Goal: Information Seeking & Learning: Learn about a topic

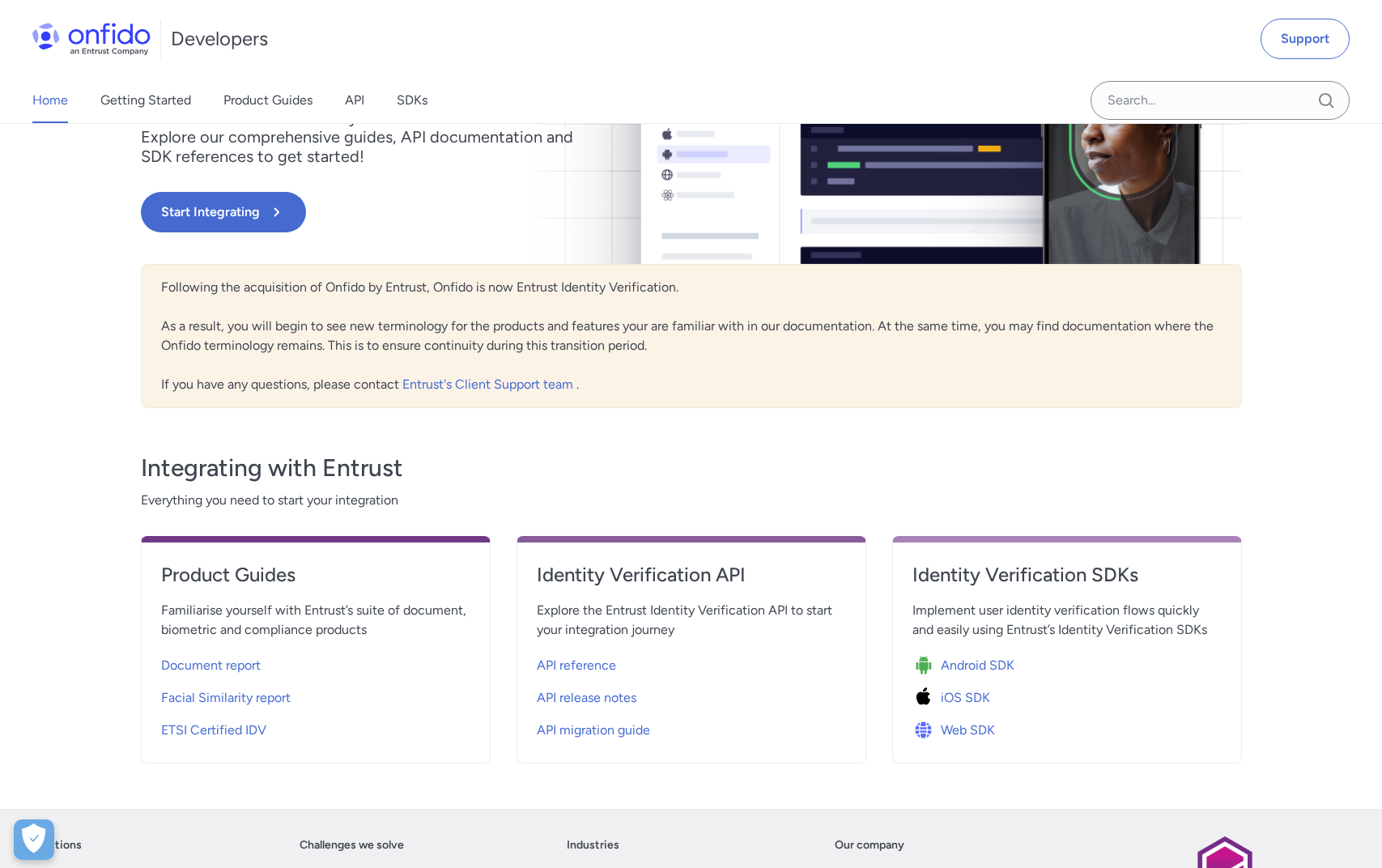
scroll to position [231, 0]
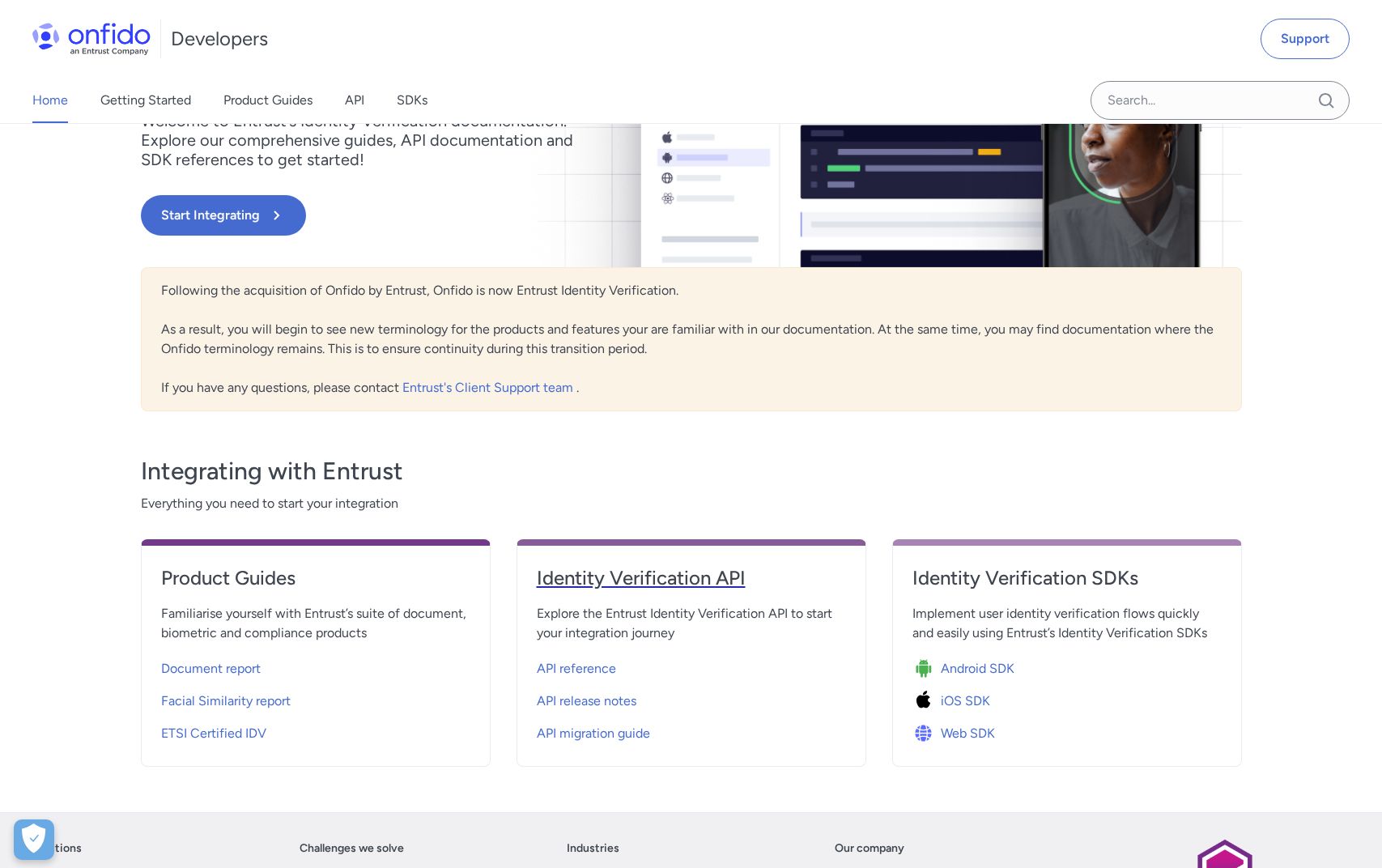
click at [633, 575] on h4 "Identity Verification API" at bounding box center [691, 577] width 309 height 26
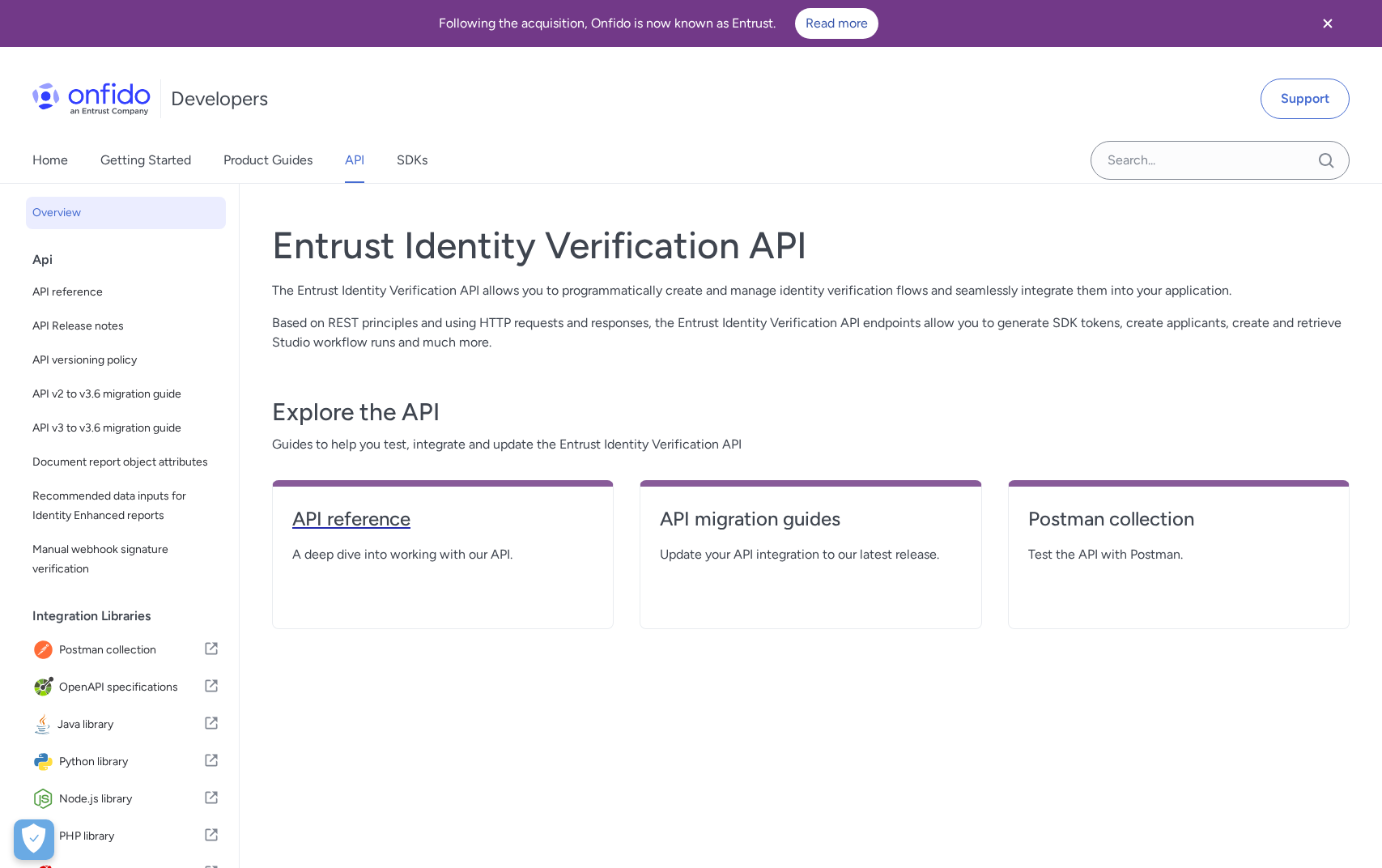
click at [370, 515] on h4 "API reference" at bounding box center [442, 519] width 301 height 26
select select "http"
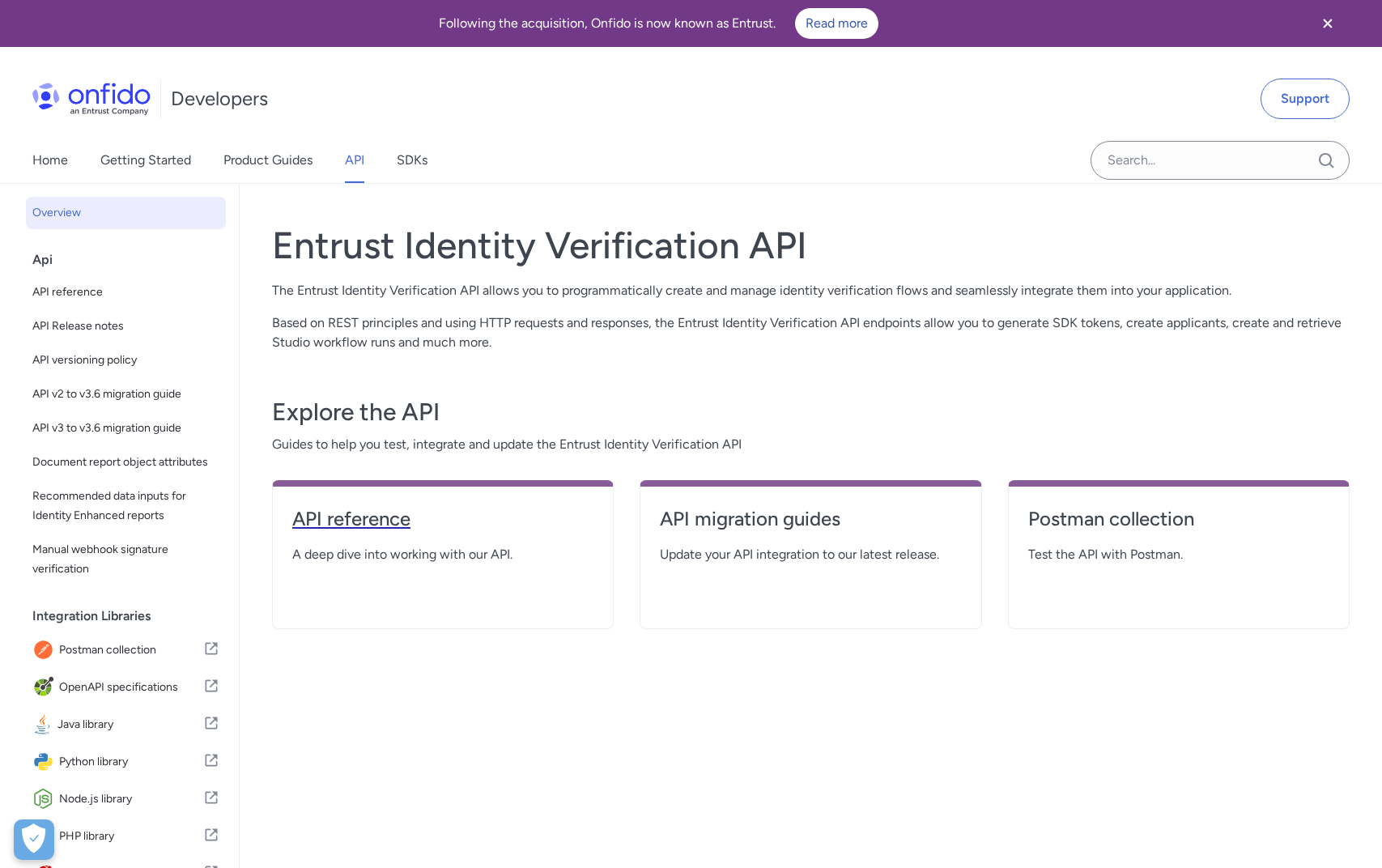
select select "http"
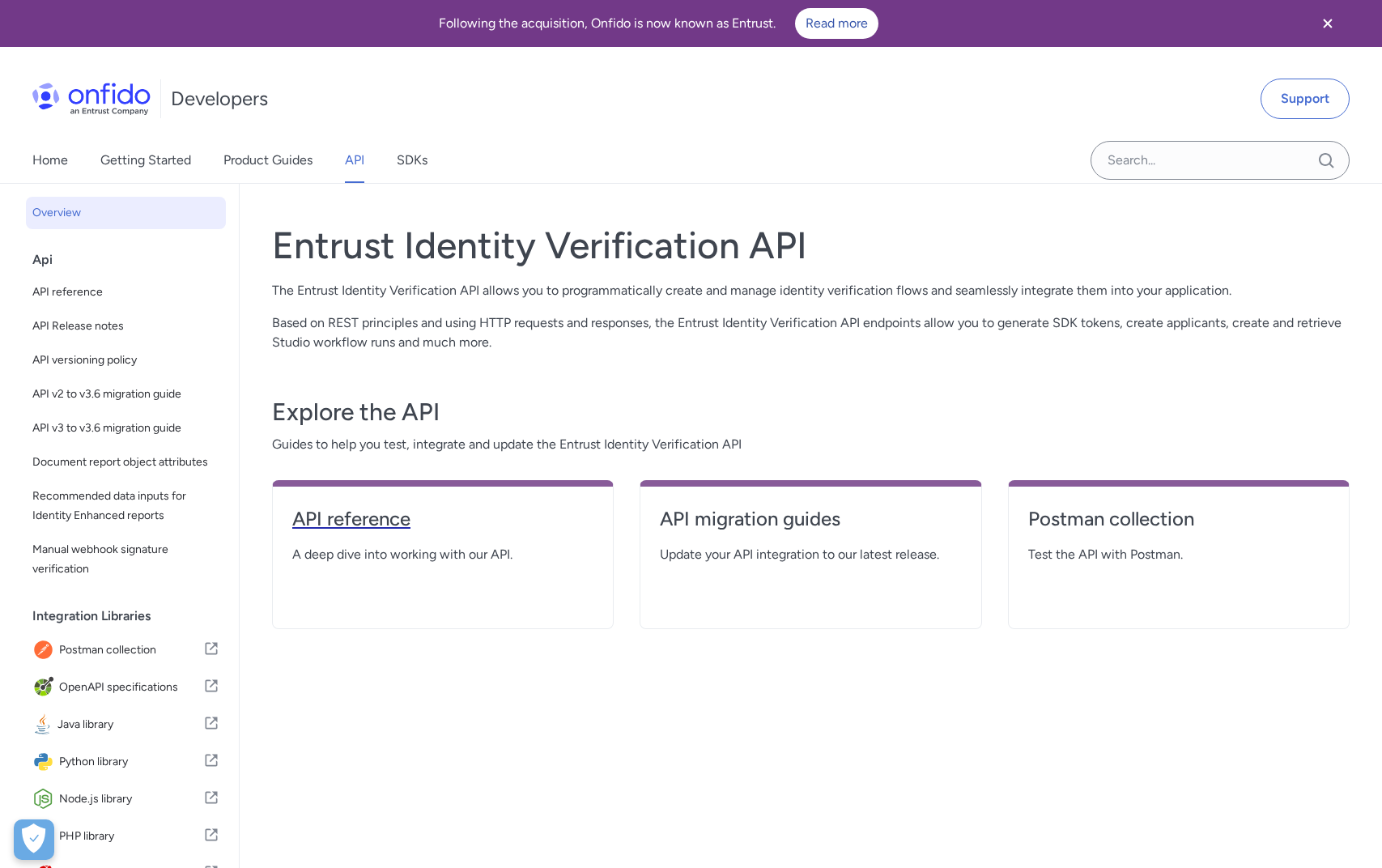
select select "http"
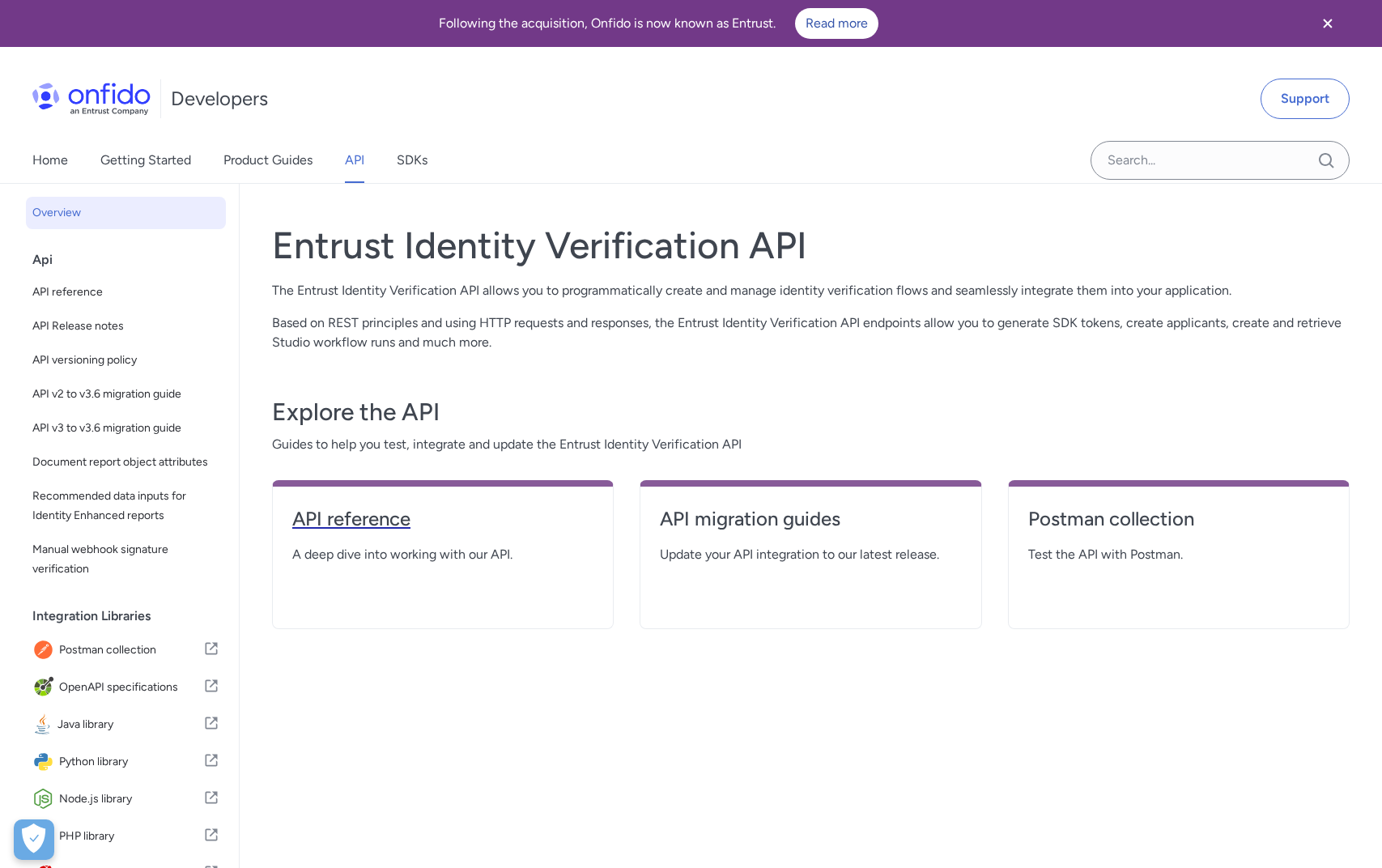
select select "http"
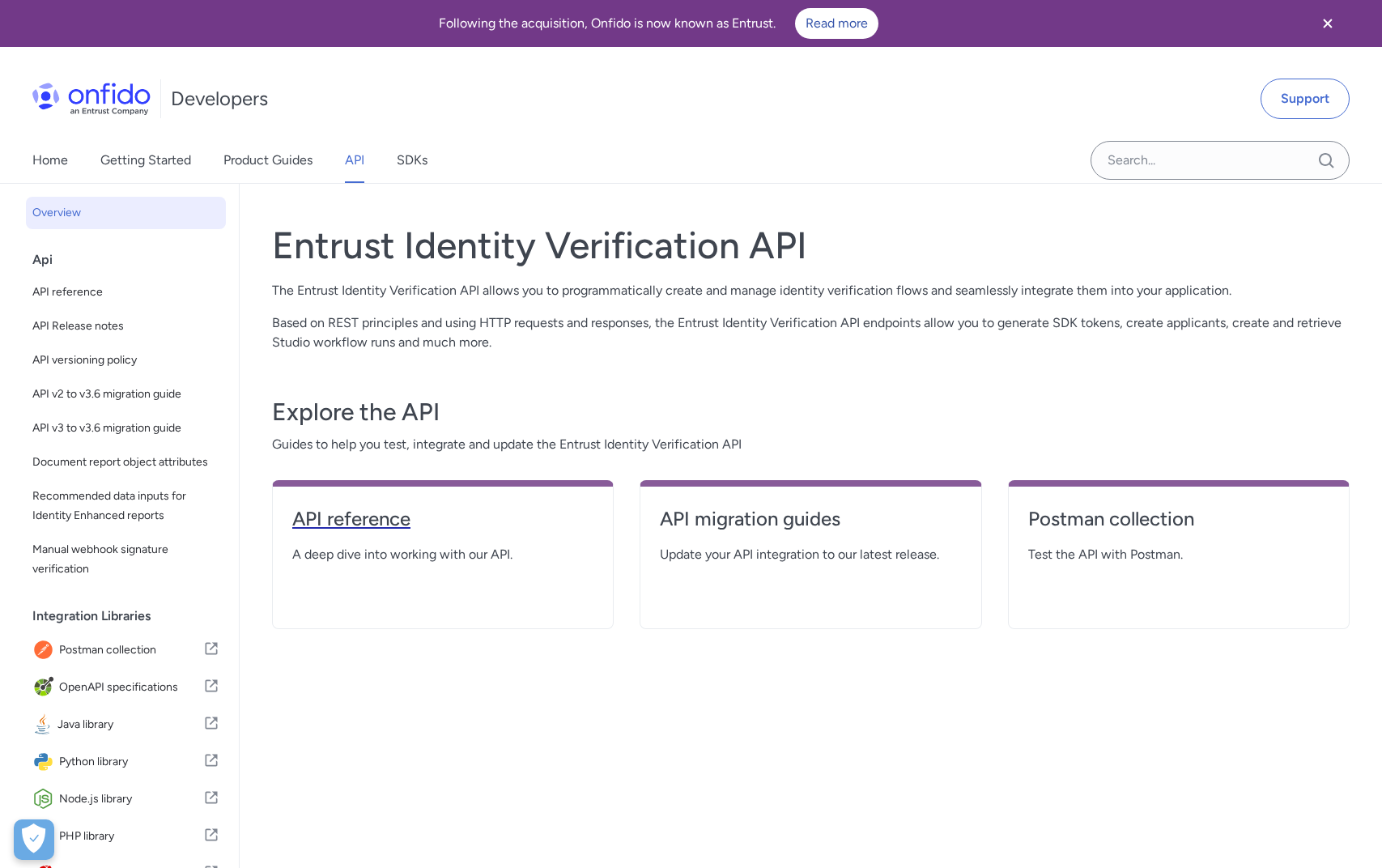
select select "http"
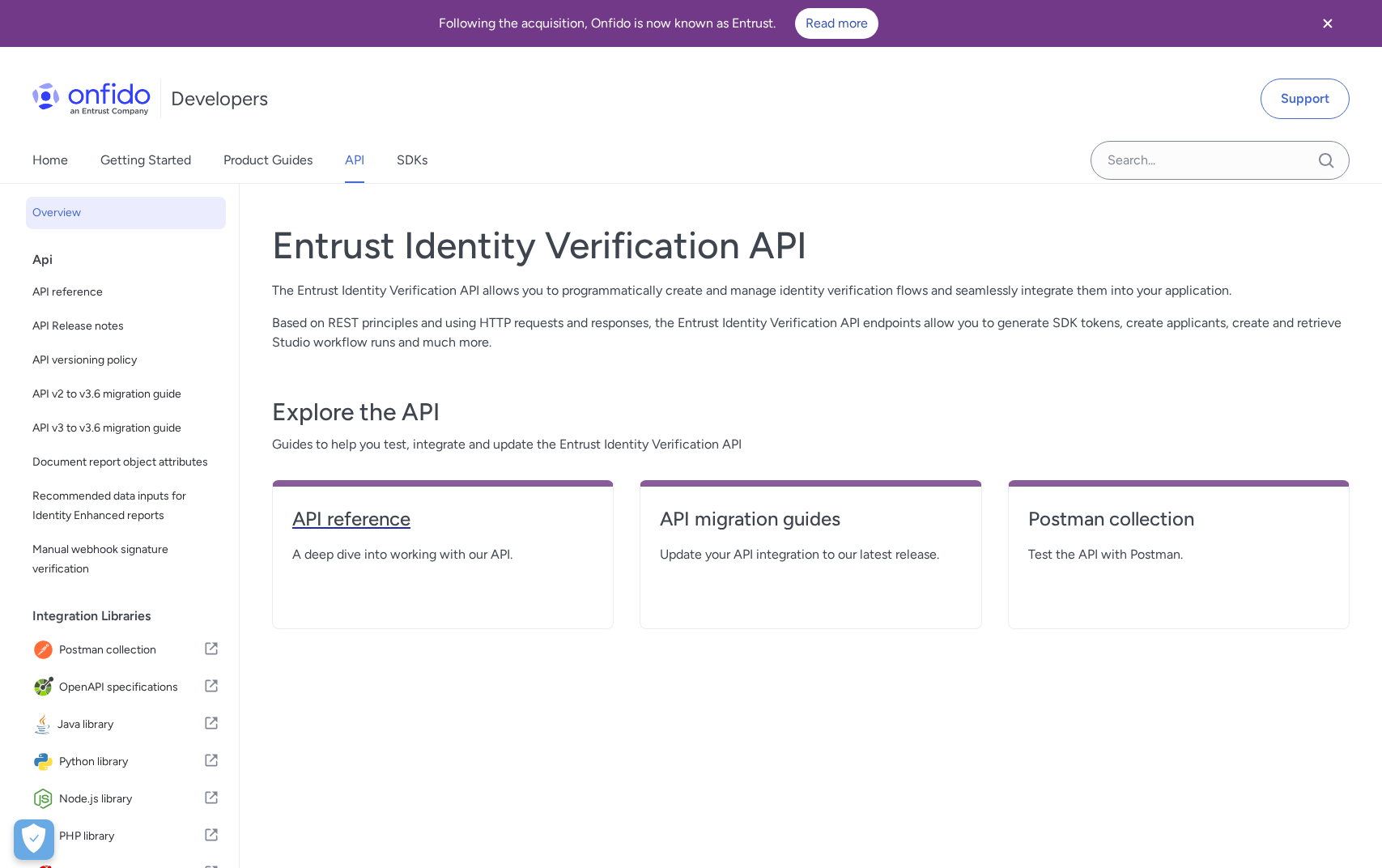
select select "http"
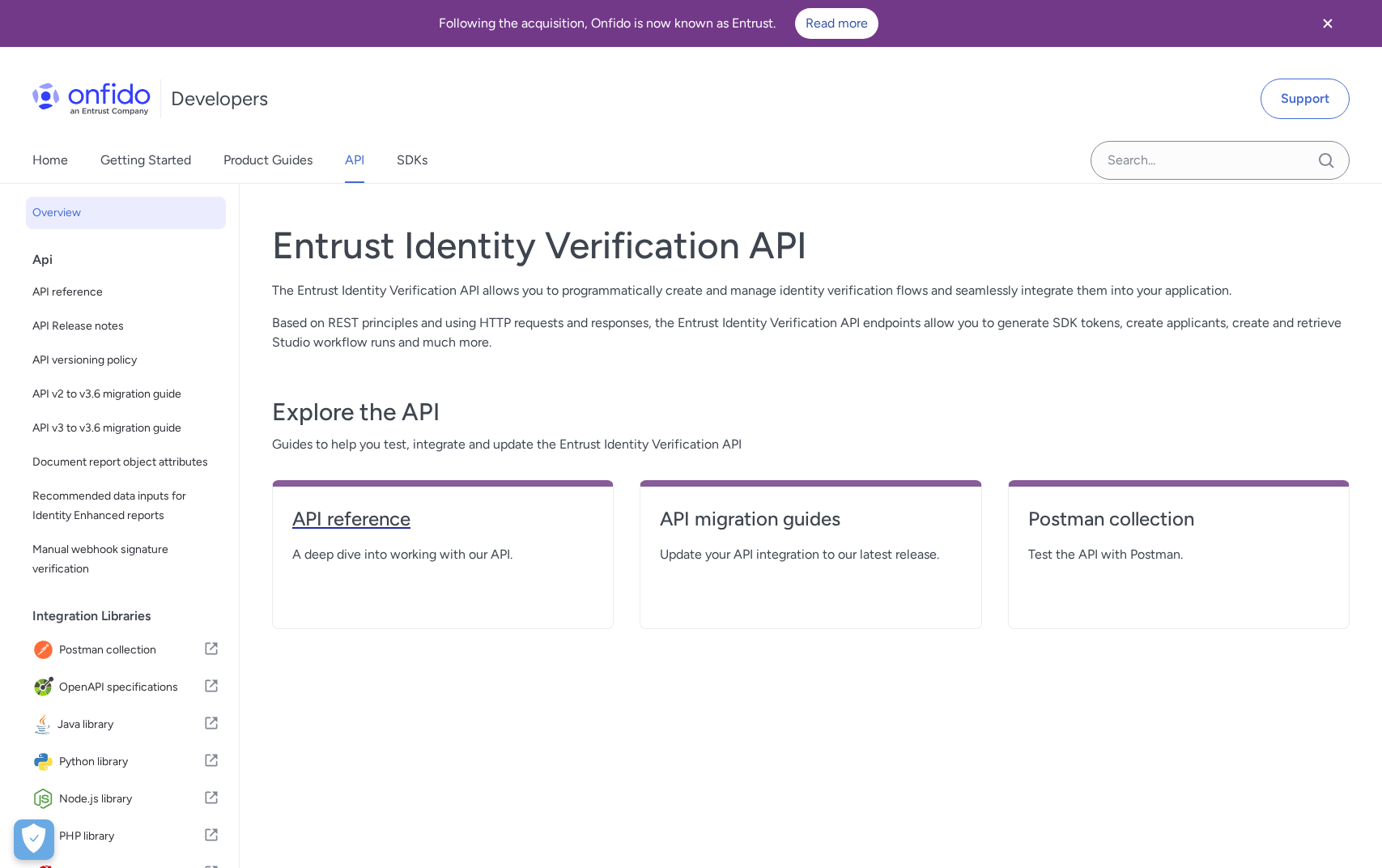
select select "http"
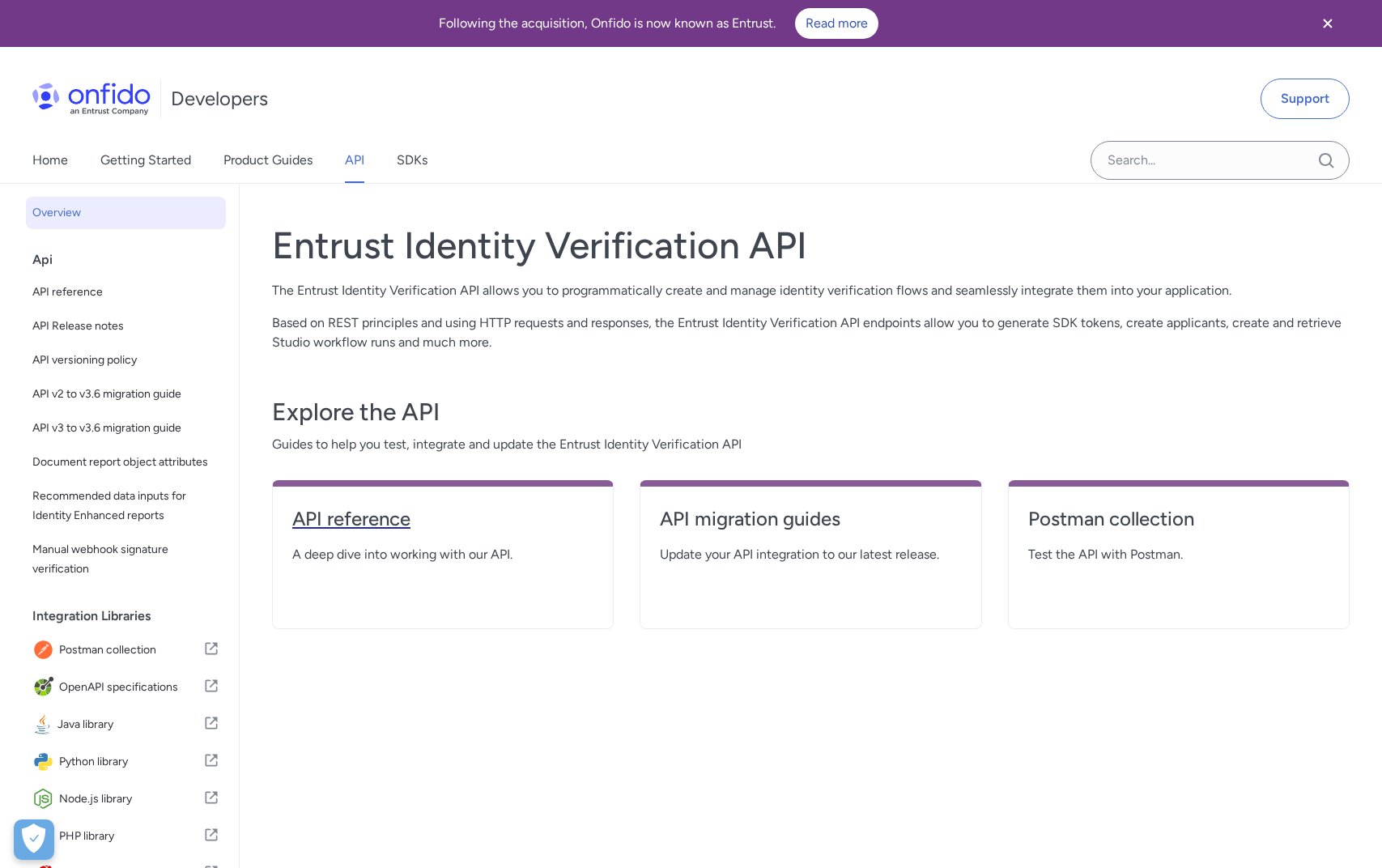
select select "http"
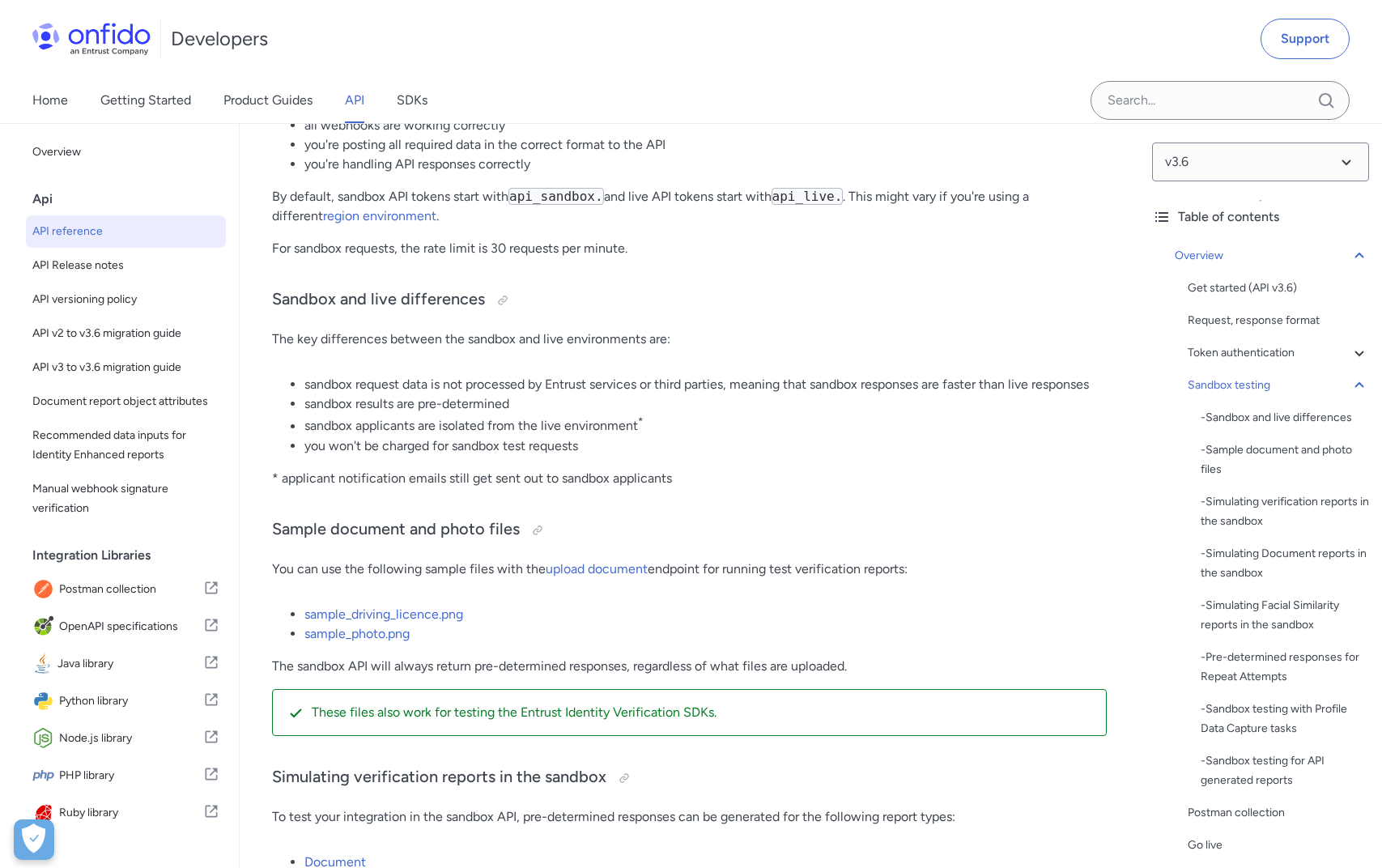
scroll to position [2657, 0]
click at [380, 636] on link "sample_photo.png" at bounding box center [357, 631] width 105 height 15
click at [405, 612] on link "sample_driving_licence.png" at bounding box center [384, 613] width 159 height 15
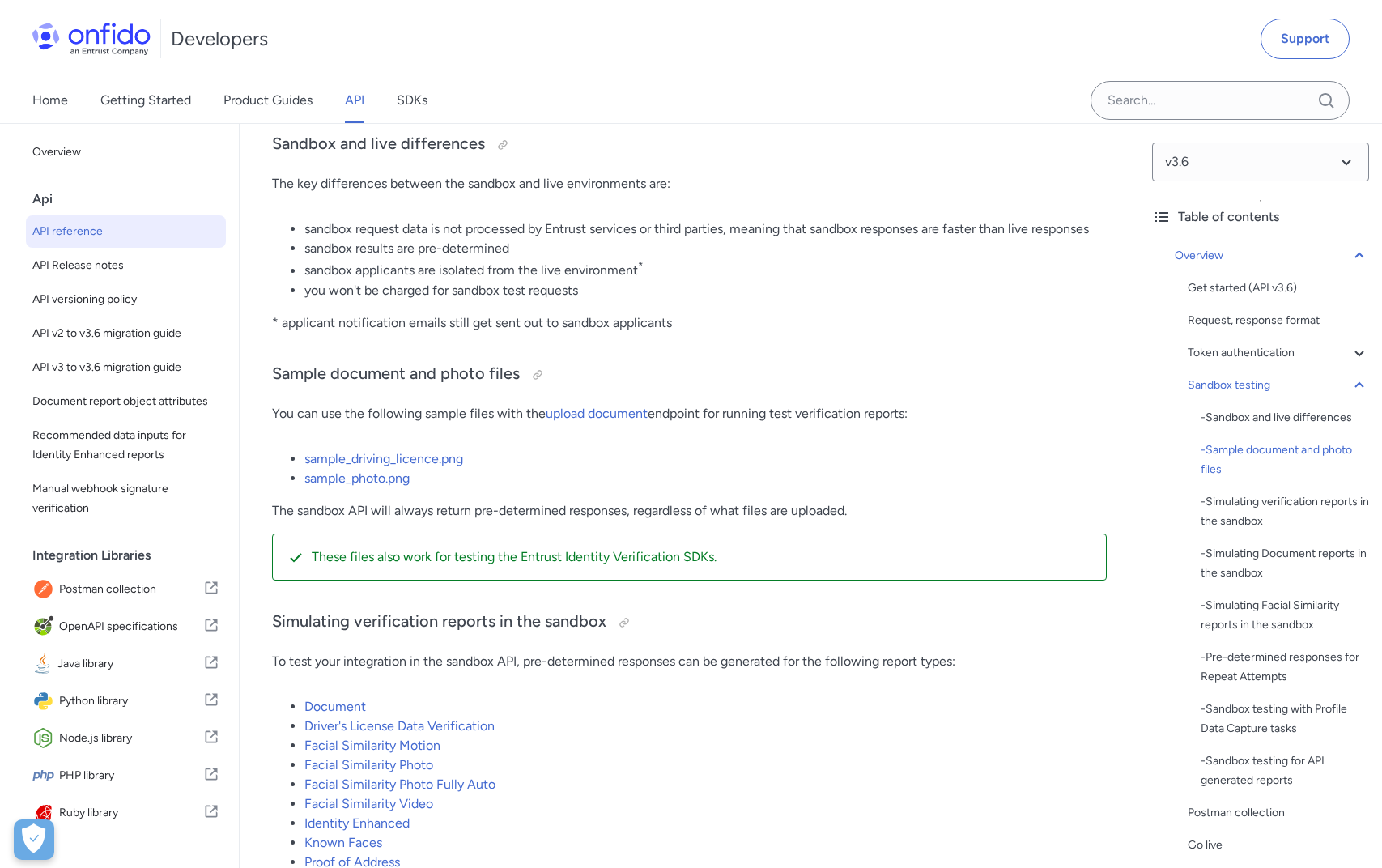
scroll to position [2786, 0]
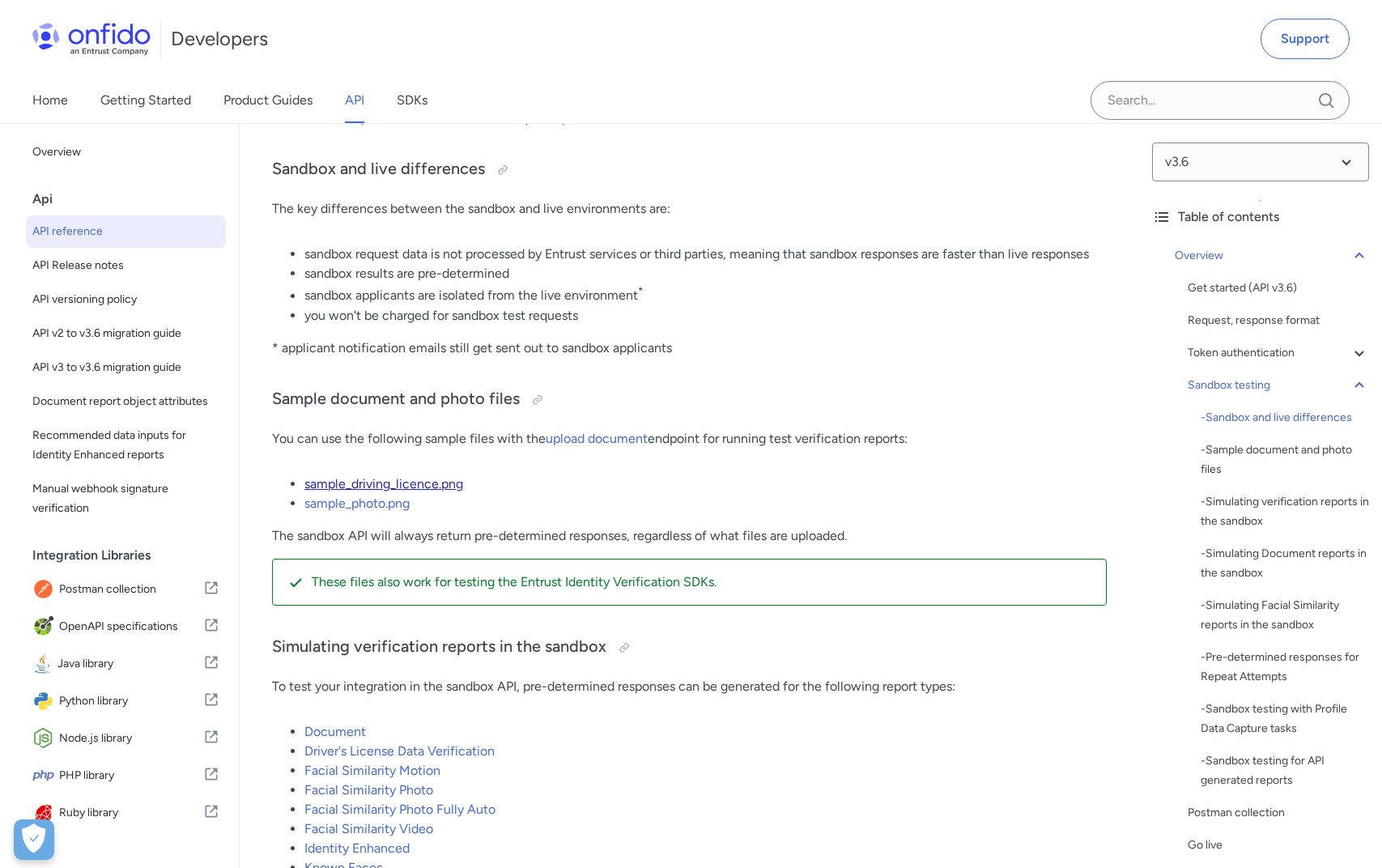
click at [393, 477] on link "sample_driving_licence.png" at bounding box center [384, 484] width 159 height 15
click at [377, 499] on link "sample_photo.png" at bounding box center [357, 502] width 105 height 15
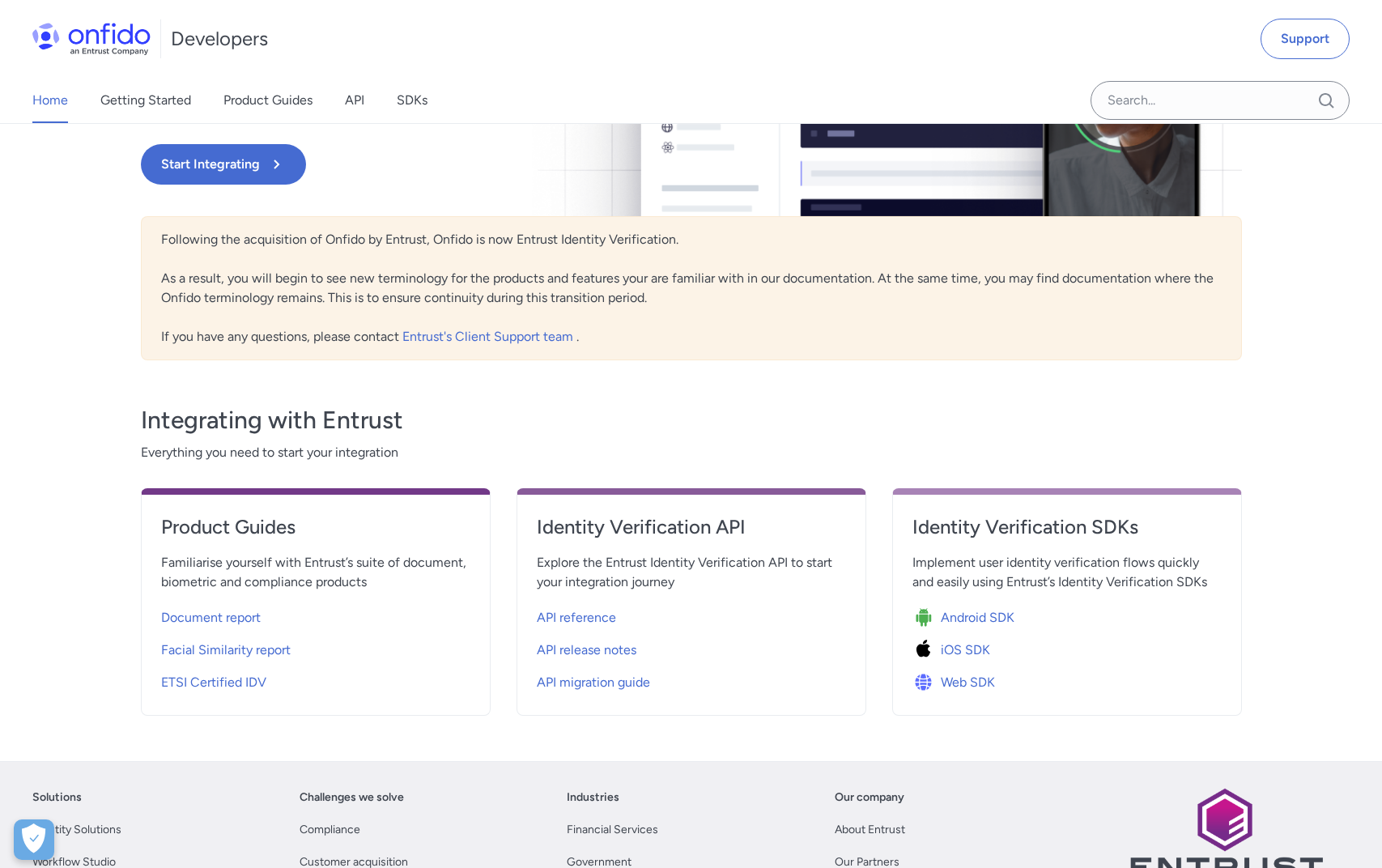
scroll to position [285, 0]
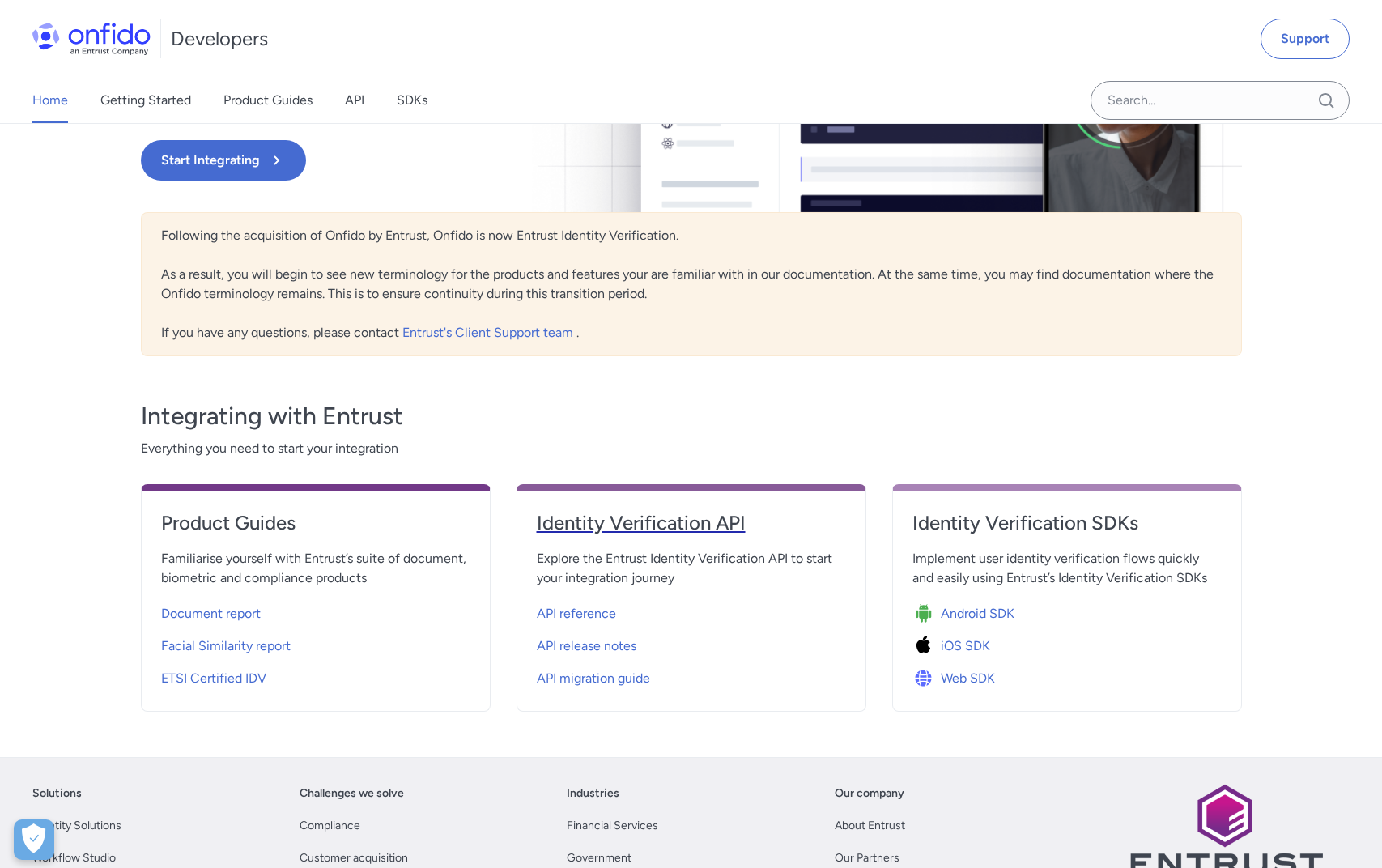
click at [624, 530] on h4 "Identity Verification API" at bounding box center [691, 522] width 309 height 26
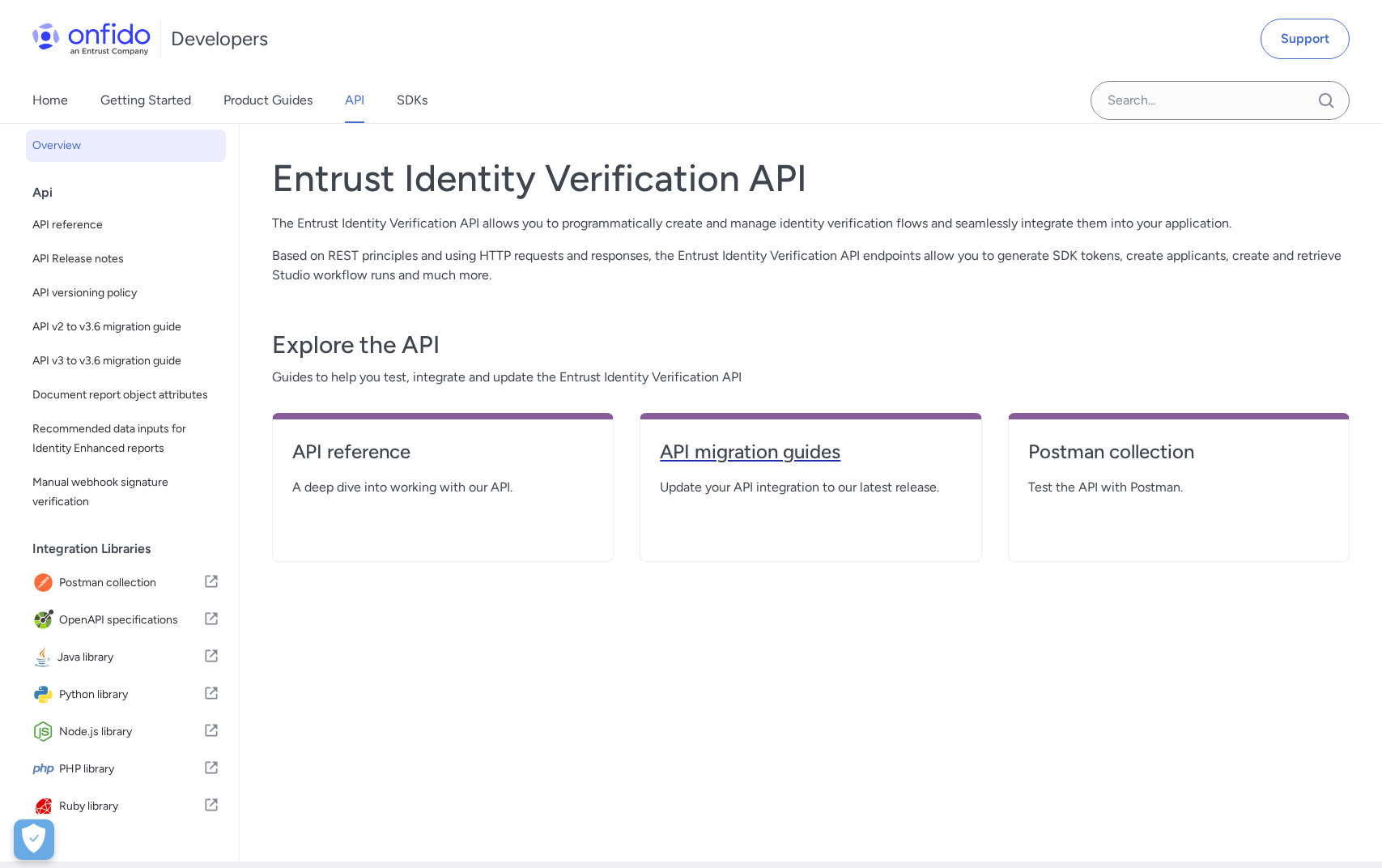
scroll to position [62, 0]
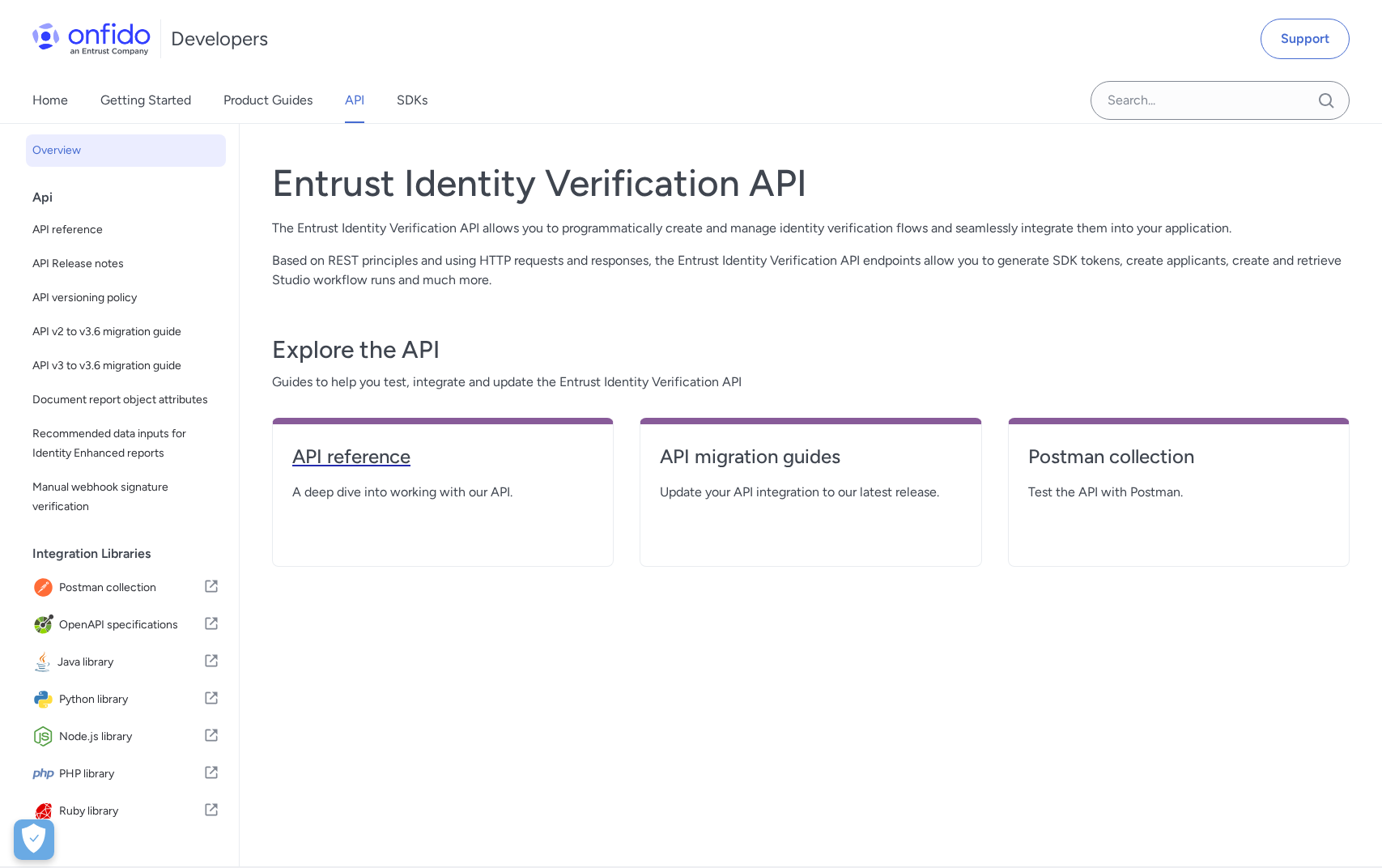
click at [351, 455] on h4 "API reference" at bounding box center [442, 457] width 301 height 26
select select "http"
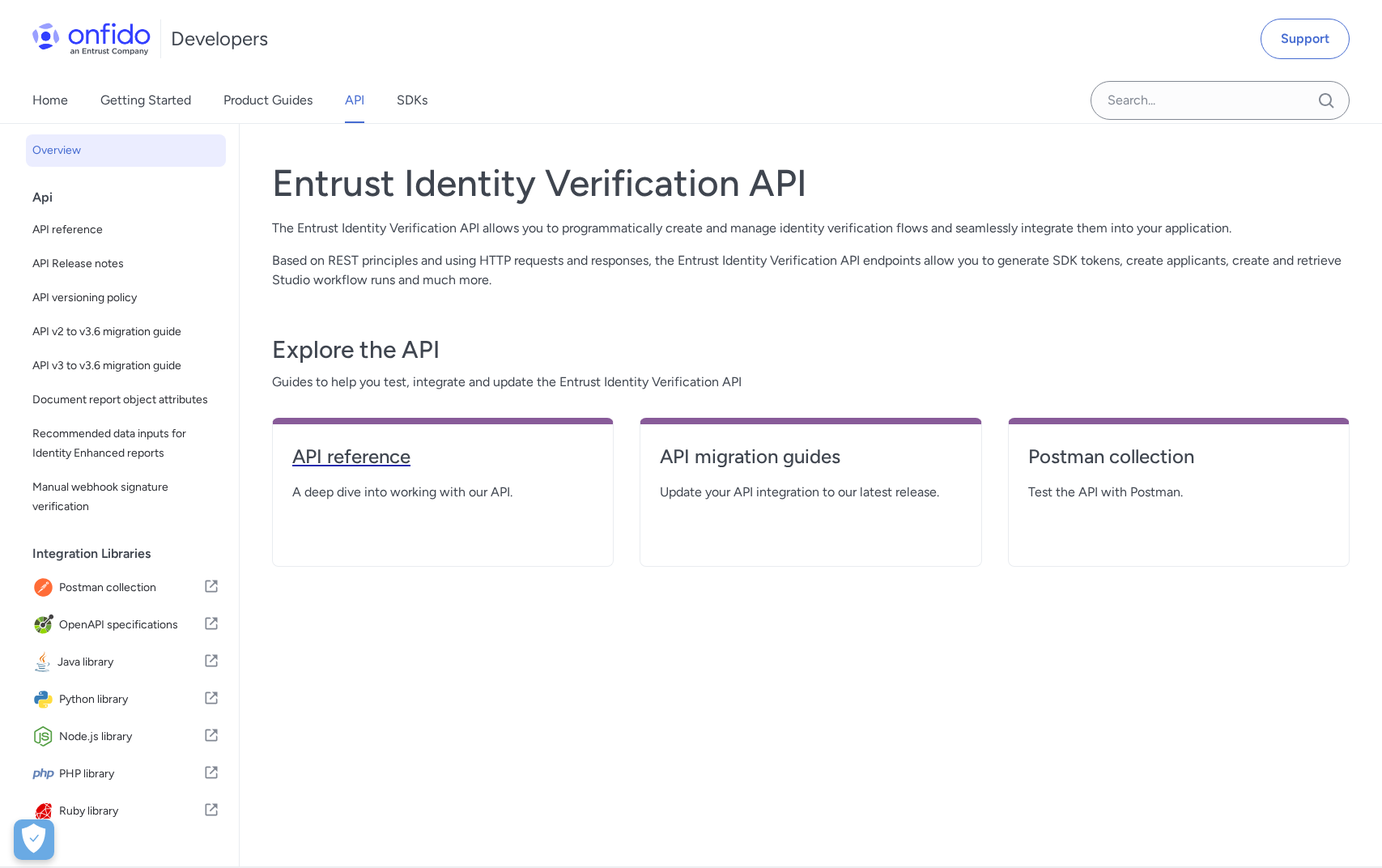
select select "http"
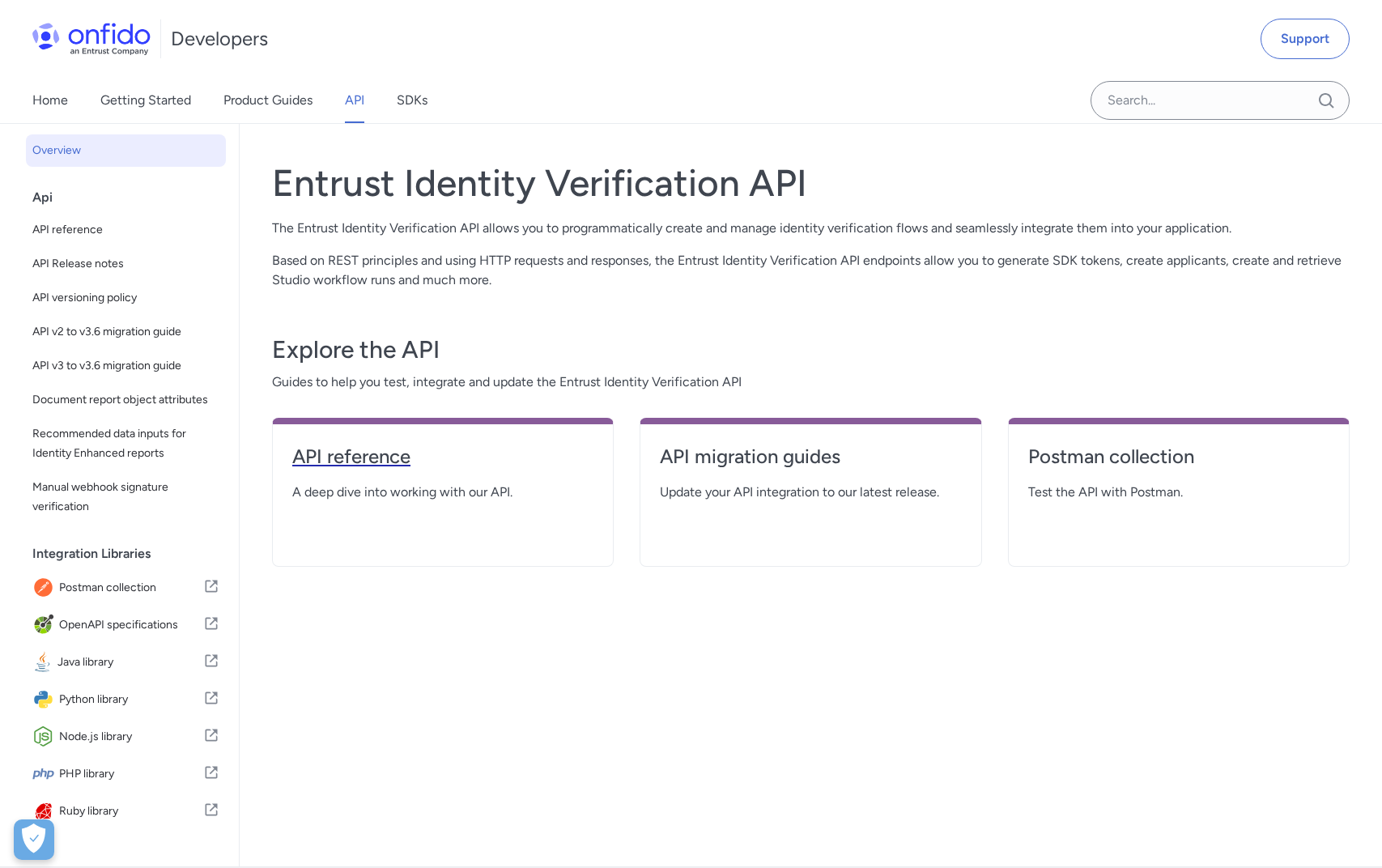
select select "http"
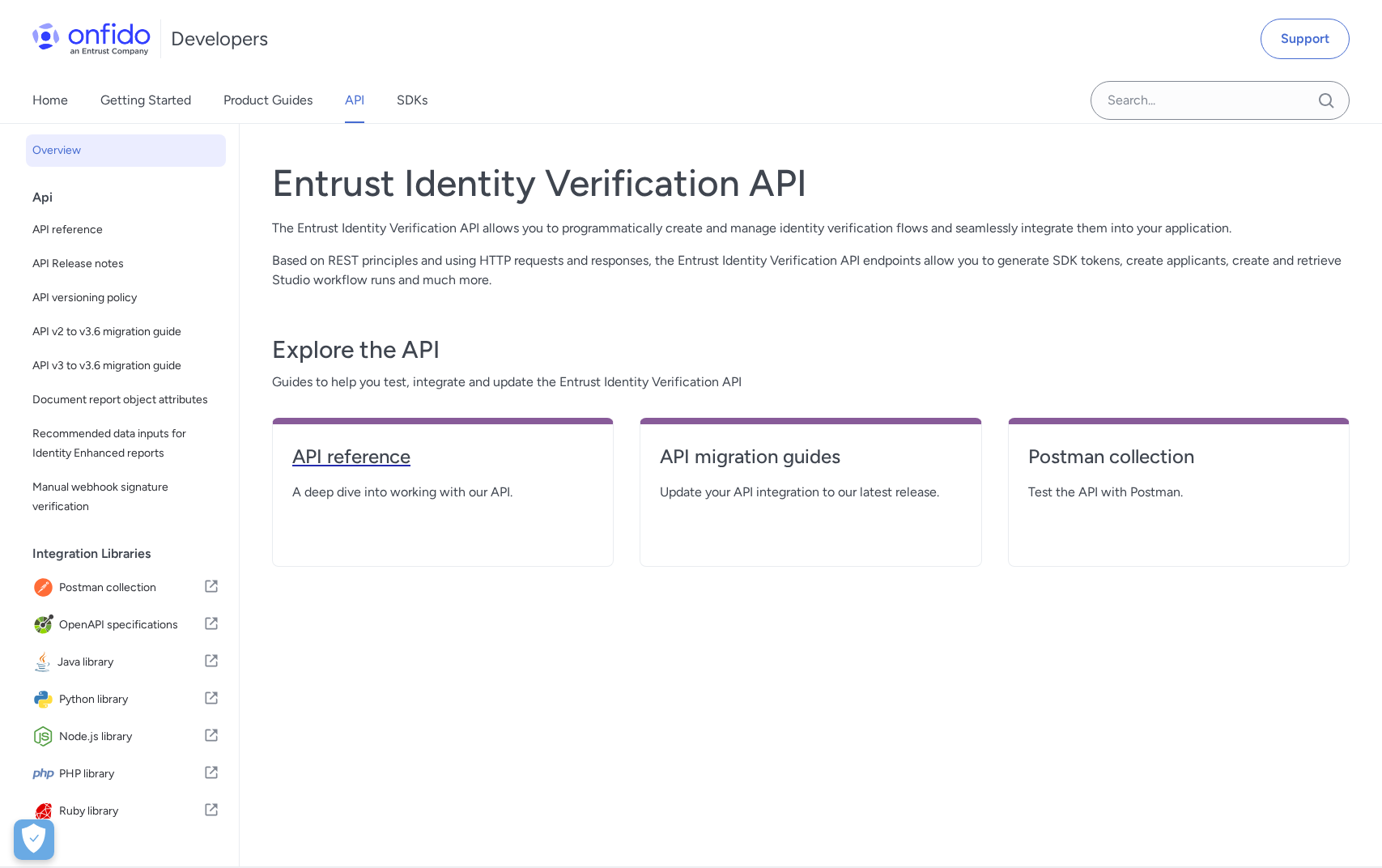
select select "http"
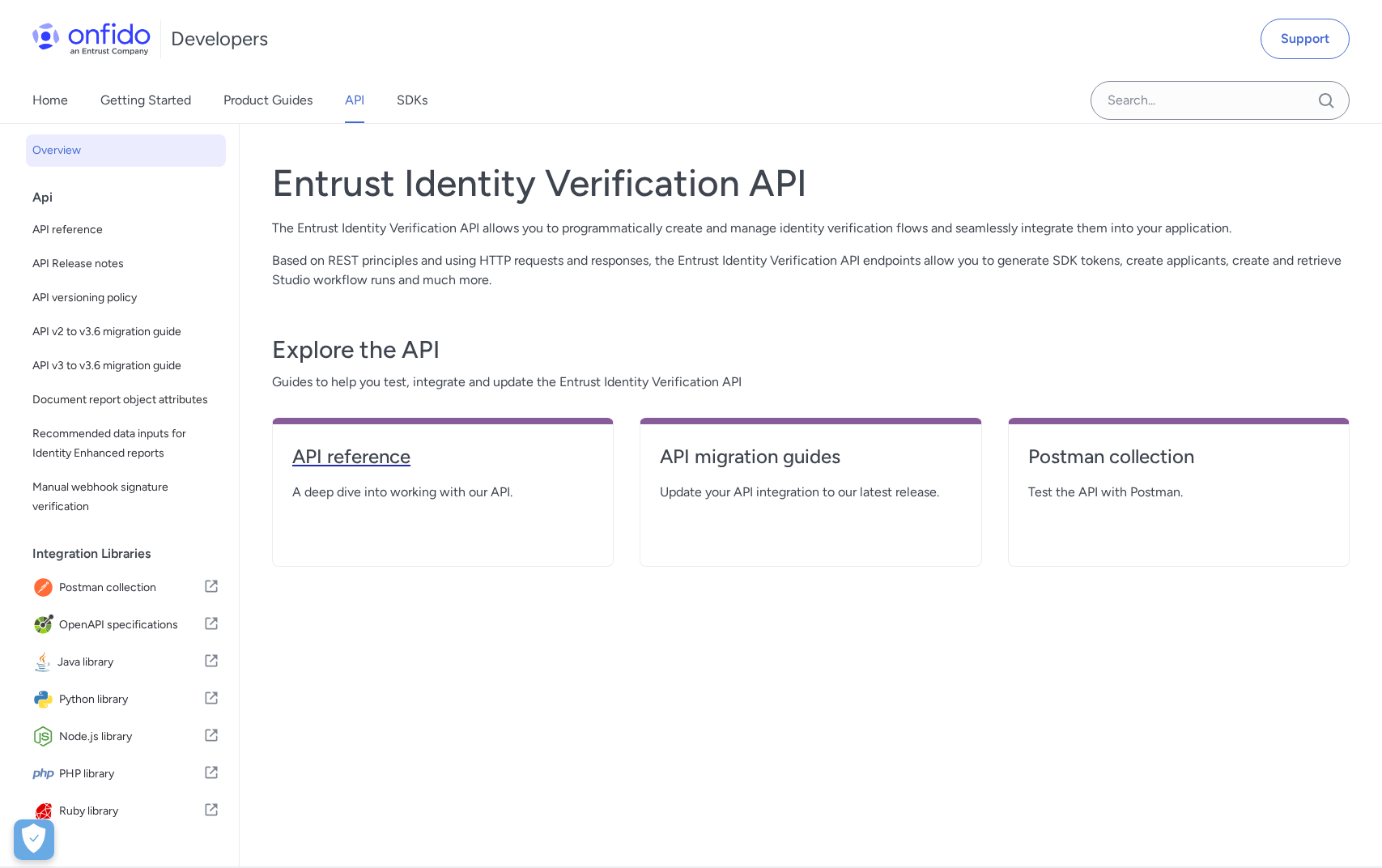
select select "http"
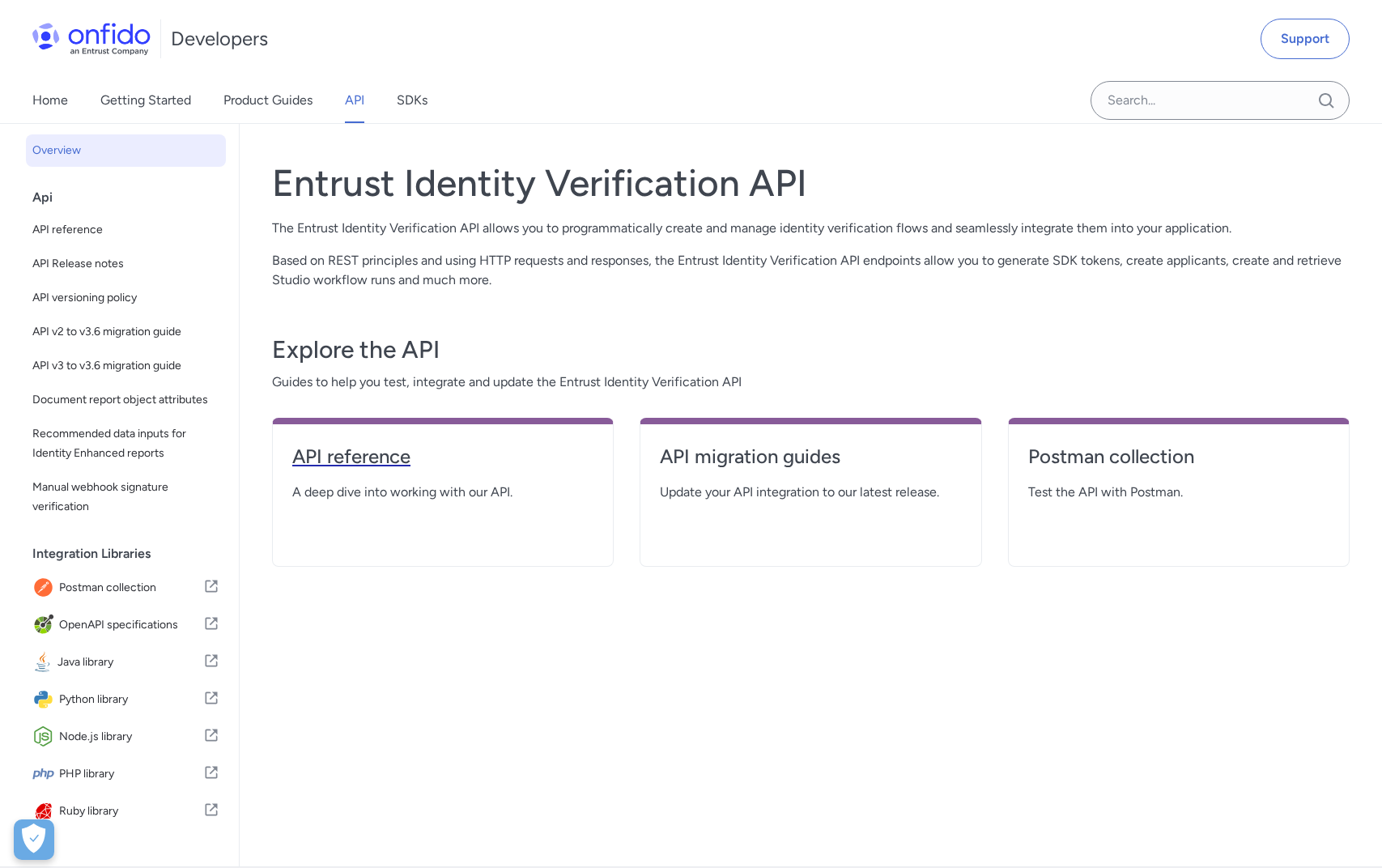
select select "http"
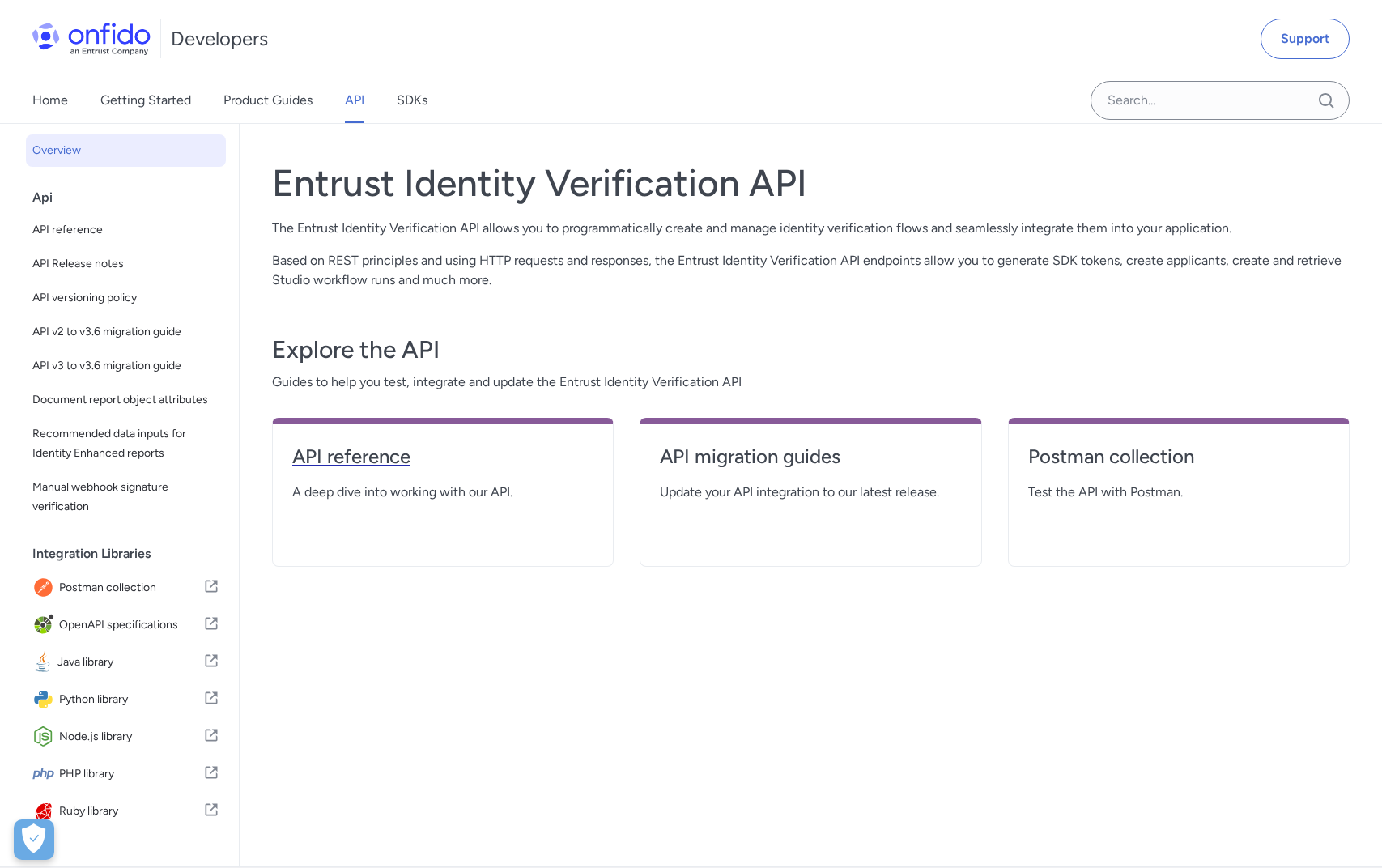
select select "http"
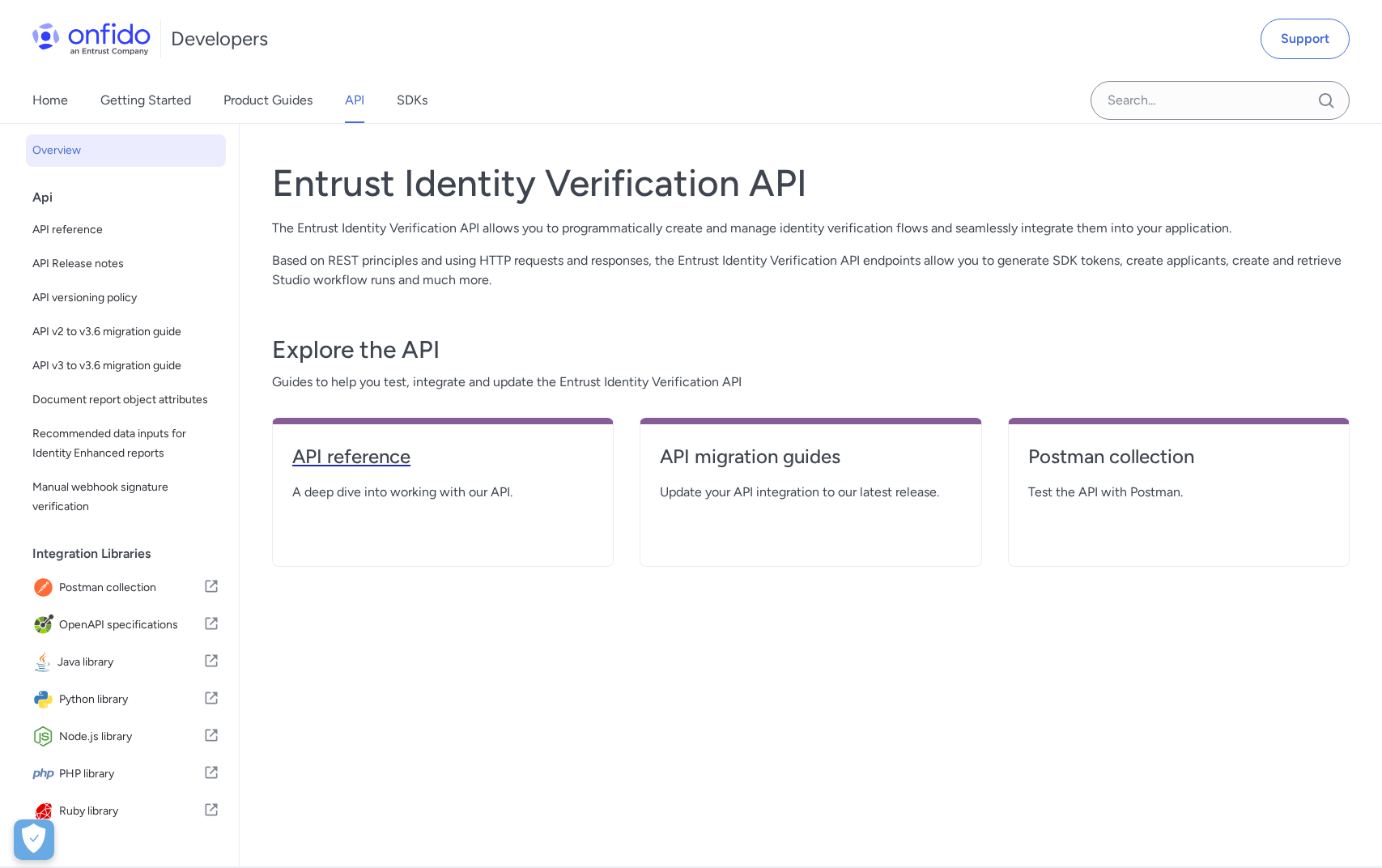
select select "http"
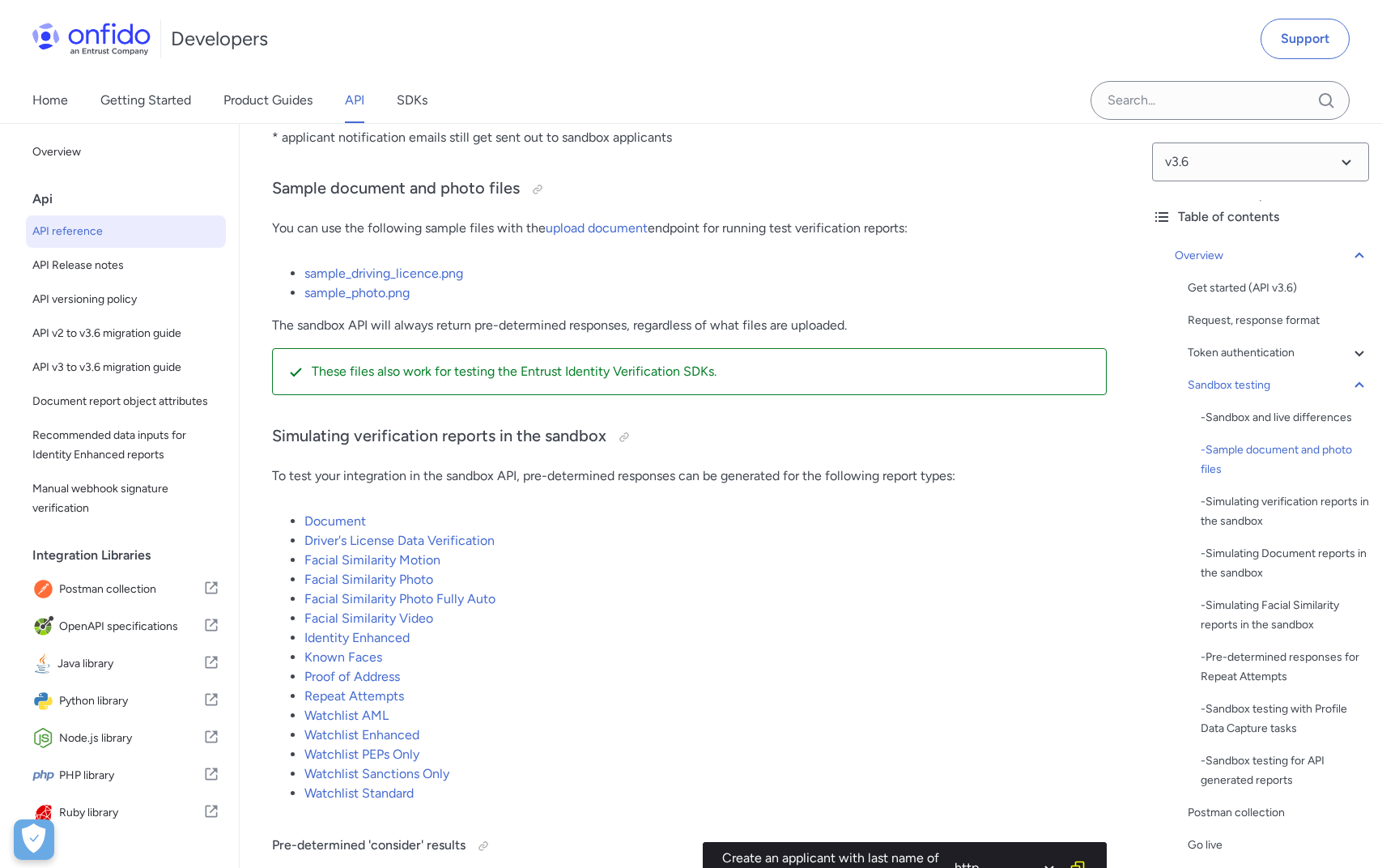
scroll to position [3001, 0]
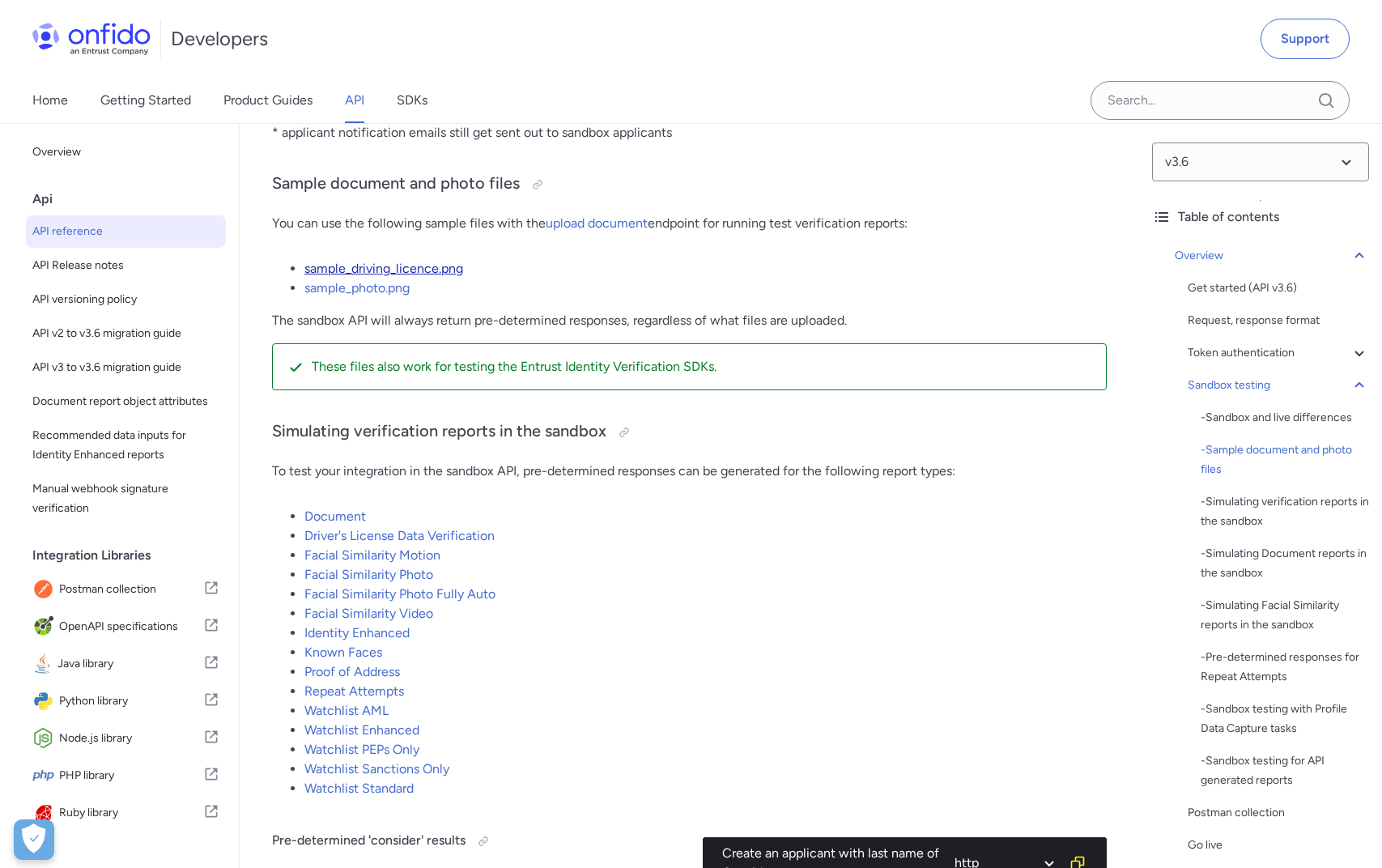
click at [377, 268] on link "sample_driving_licence.png" at bounding box center [384, 267] width 159 height 15
